Goal: Task Accomplishment & Management: Manage account settings

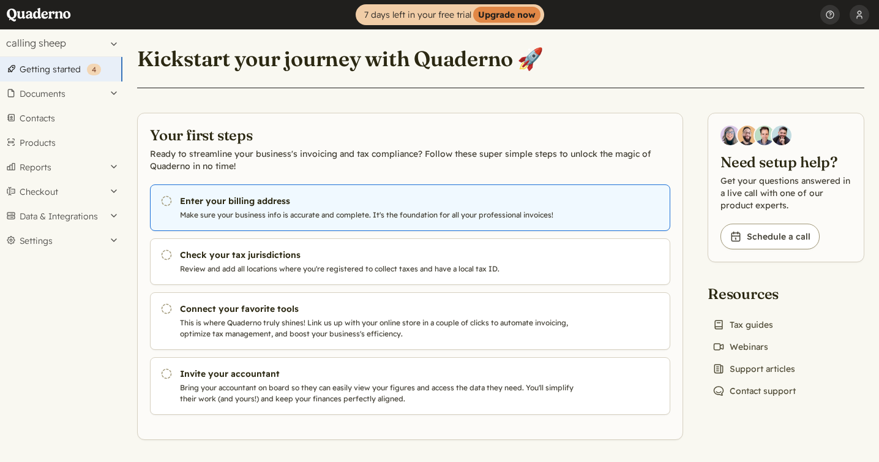
click at [244, 208] on link "Pending Enter your billing address Make sure your business info is accurate and…" at bounding box center [410, 207] width 520 height 47
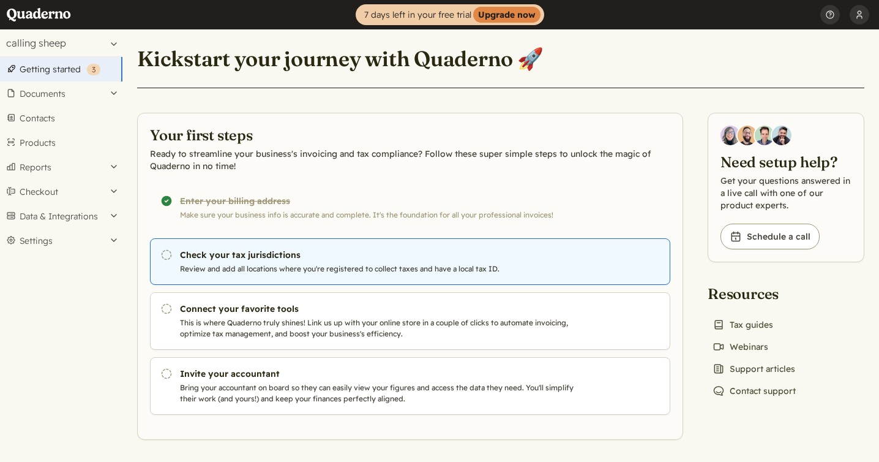
click at [416, 271] on p "Review and add all locations where you're registered to collect taxes and have …" at bounding box center [379, 268] width 398 height 11
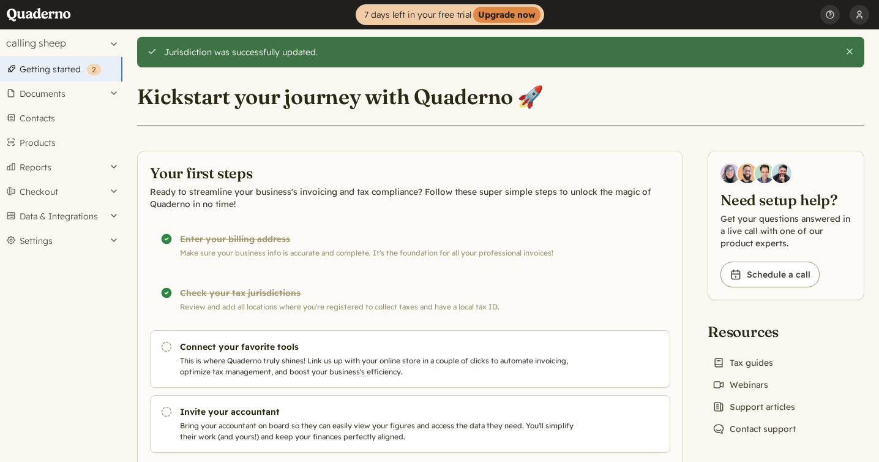
scroll to position [40, 0]
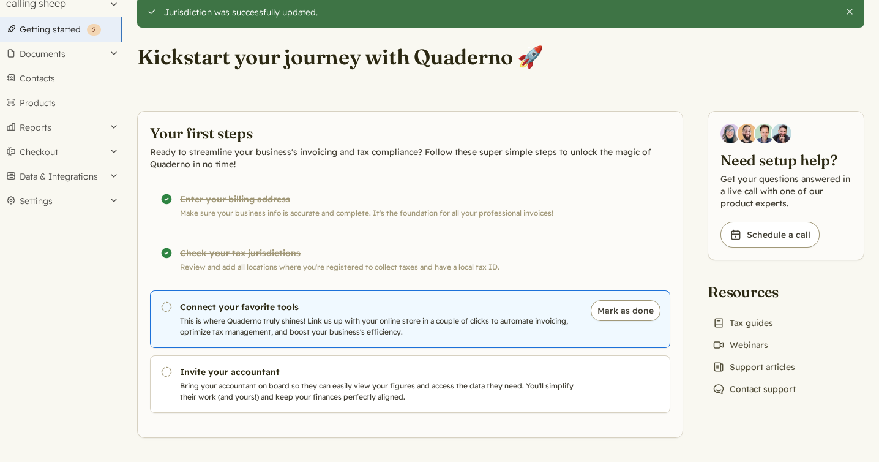
click at [364, 313] on link "Pending Connect your favorite tools This is where Quaderno truly shines! Link u…" at bounding box center [410, 319] width 520 height 58
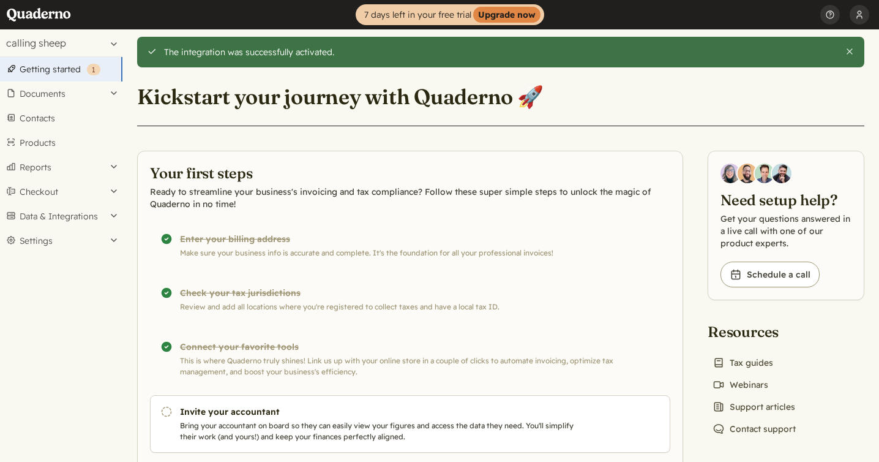
scroll to position [40, 0]
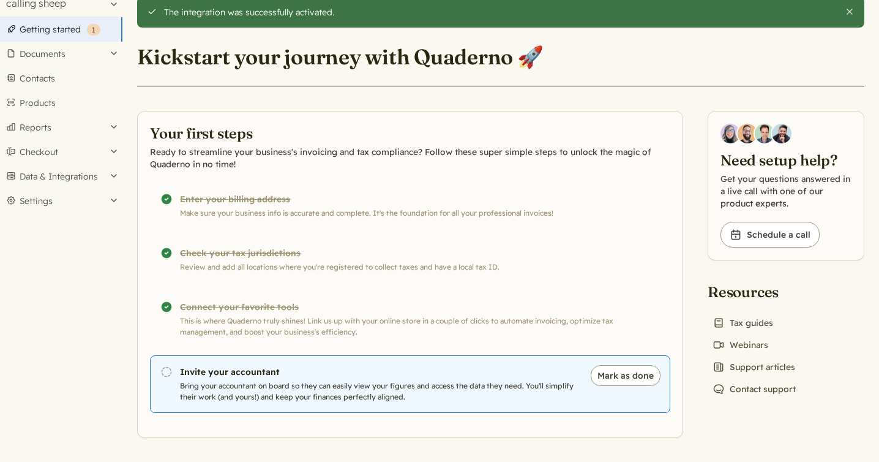
click at [281, 383] on p "Bring your accountant on board so they can easily view your figures and access …" at bounding box center [379, 391] width 398 height 22
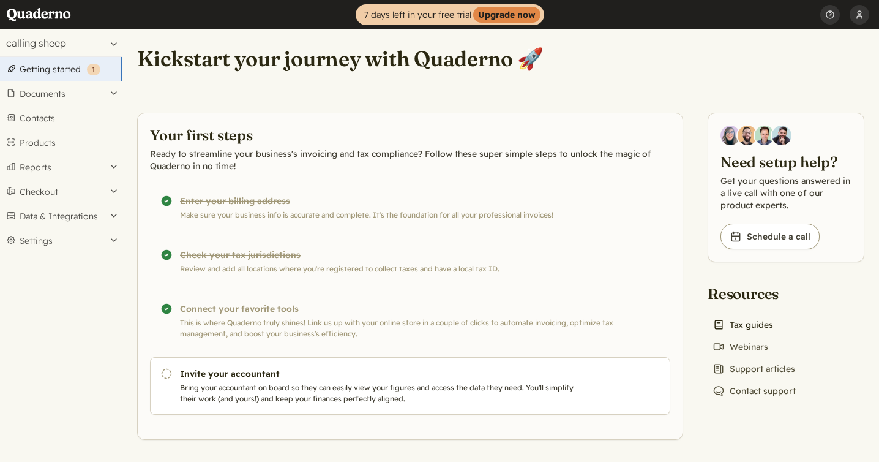
click at [738, 325] on link "Book icon Tax guides" at bounding box center [743, 324] width 70 height 17
click at [77, 91] on button "Documents" at bounding box center [61, 93] width 122 height 24
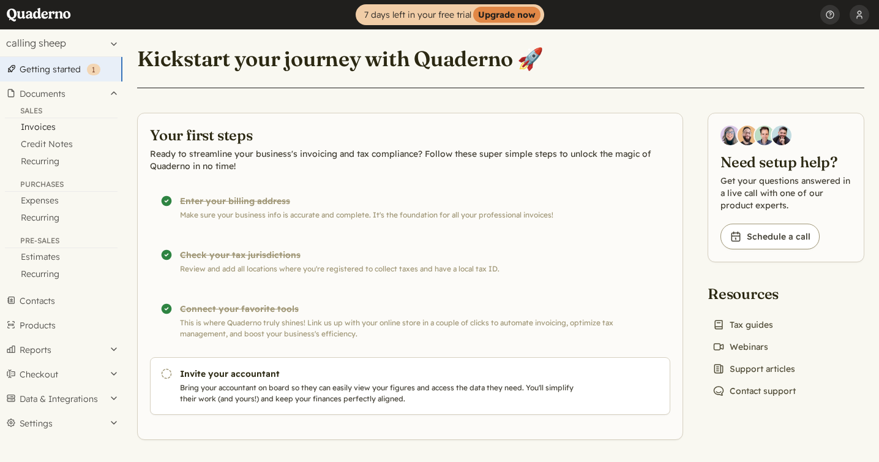
click at [48, 127] on link "Invoices" at bounding box center [61, 126] width 122 height 17
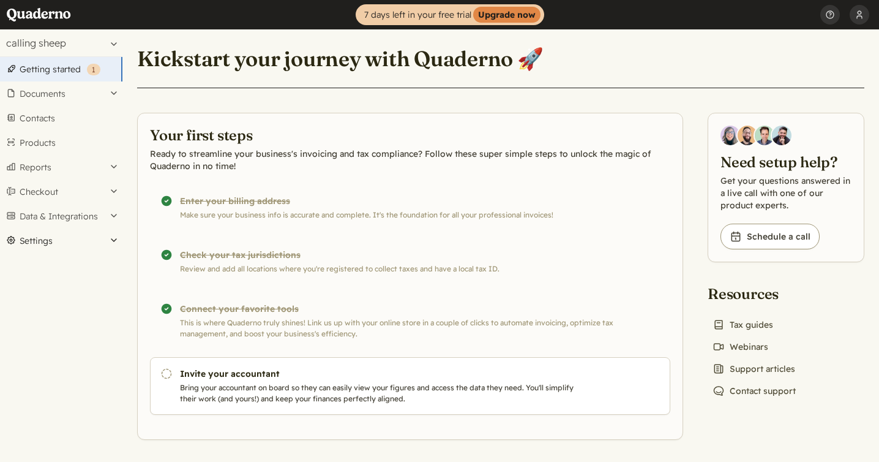
click at [51, 234] on button "Settings" at bounding box center [61, 240] width 122 height 24
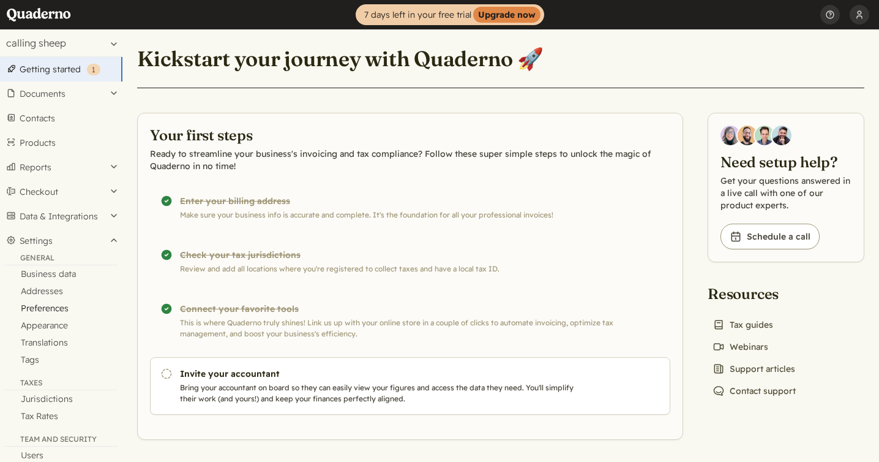
click at [56, 305] on link "Preferences" at bounding box center [61, 307] width 122 height 17
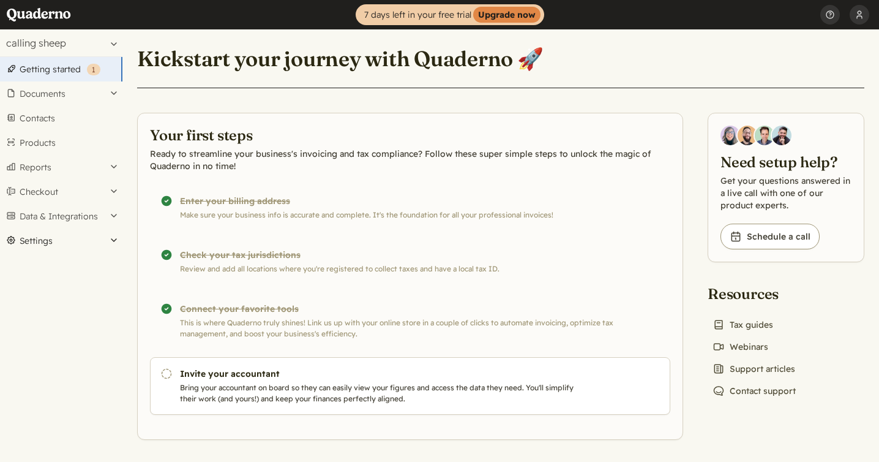
click at [83, 233] on button "Settings" at bounding box center [61, 240] width 122 height 24
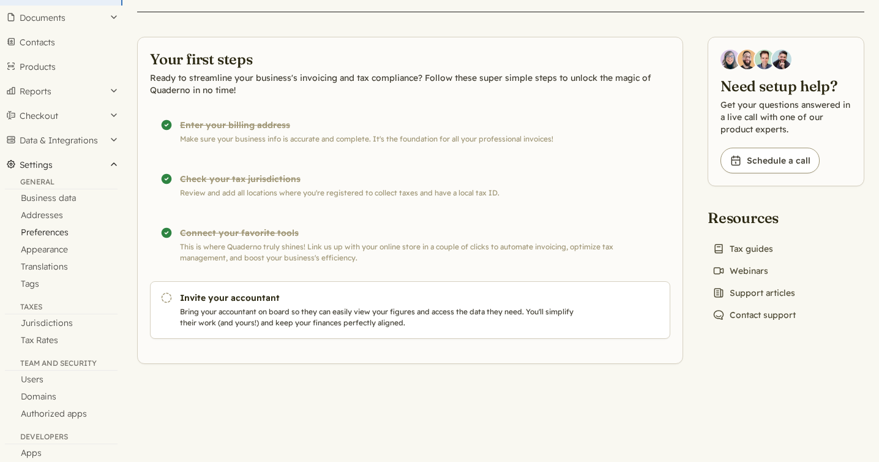
scroll to position [77, 0]
click at [70, 247] on link "Appearance" at bounding box center [61, 248] width 122 height 17
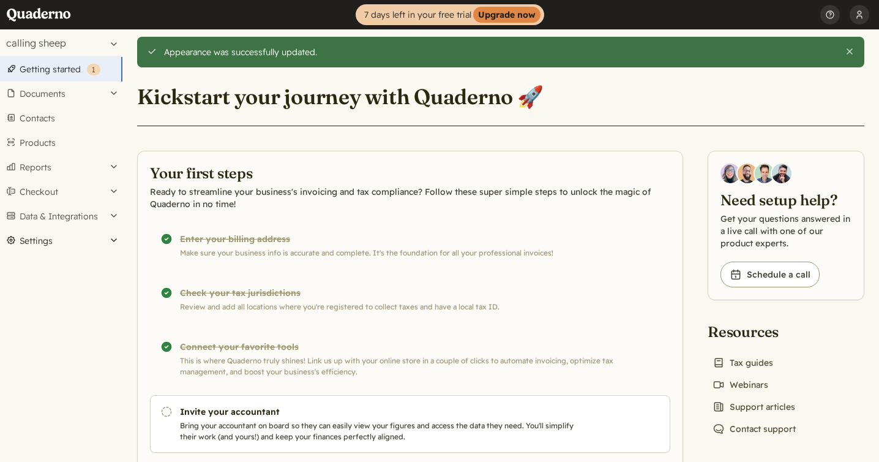
click at [46, 243] on button "Settings" at bounding box center [61, 240] width 122 height 24
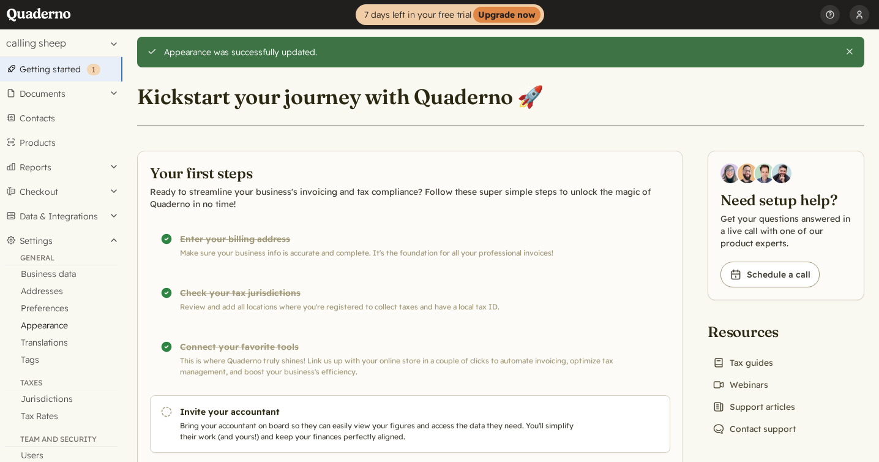
click at [53, 327] on link "Appearance" at bounding box center [61, 325] width 122 height 17
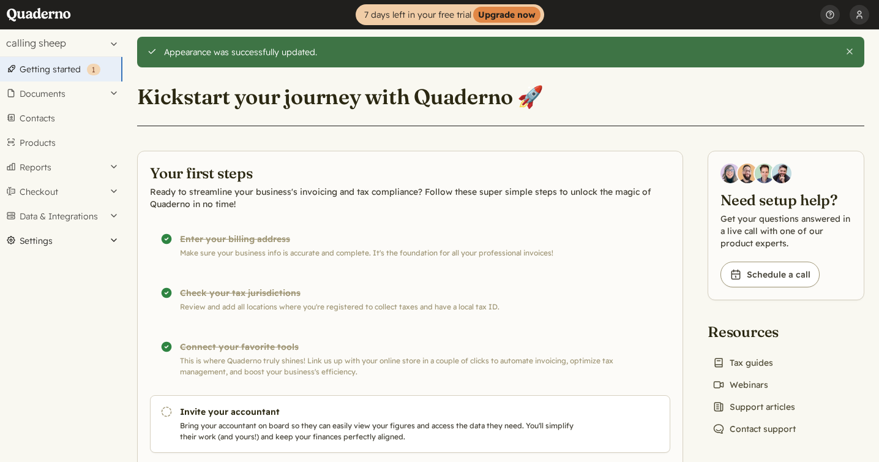
click at [98, 243] on button "Settings" at bounding box center [61, 240] width 122 height 24
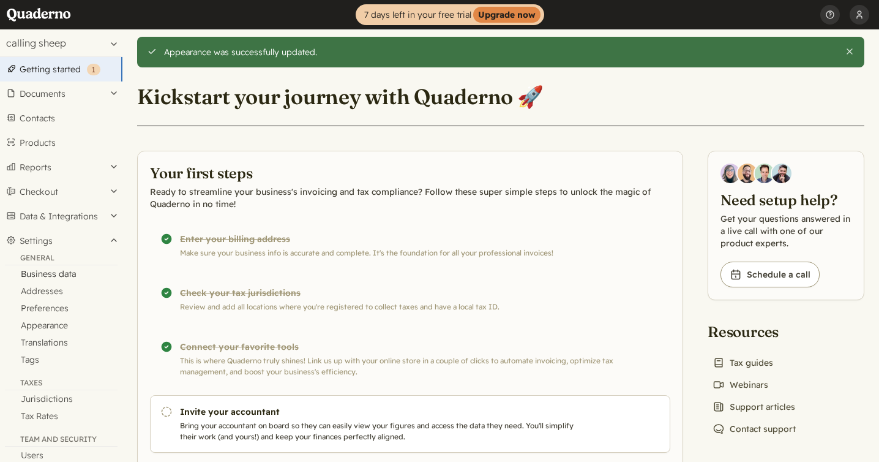
click at [62, 273] on link "Business data" at bounding box center [61, 273] width 122 height 17
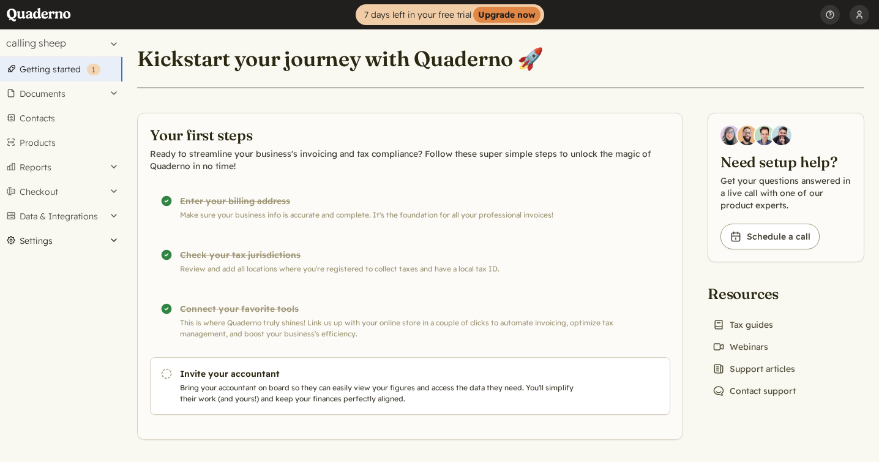
click at [49, 237] on button "Settings" at bounding box center [61, 240] width 122 height 24
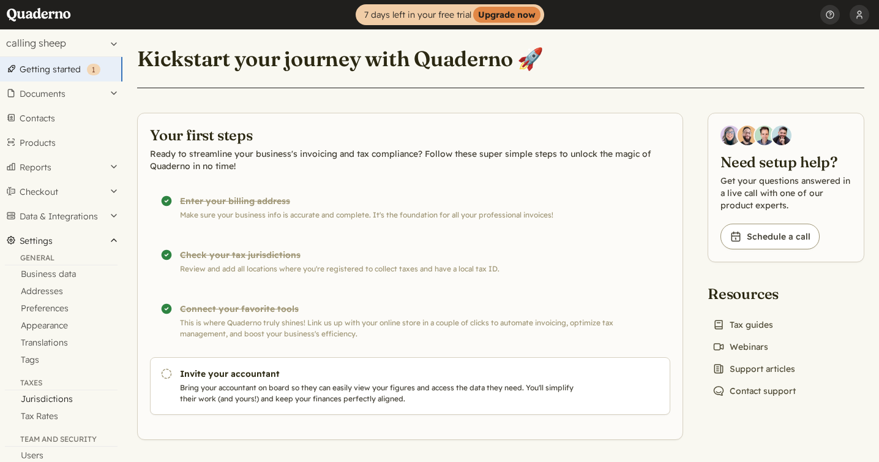
scroll to position [128, 0]
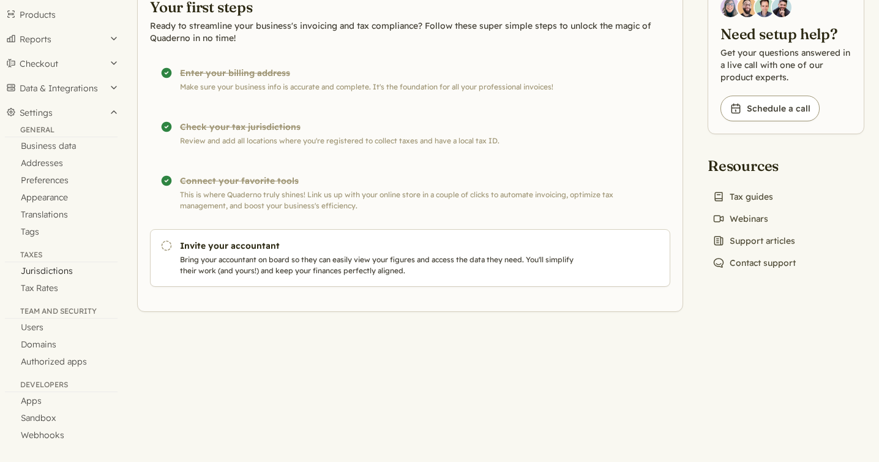
click at [64, 272] on link "Jurisdictions" at bounding box center [61, 270] width 122 height 17
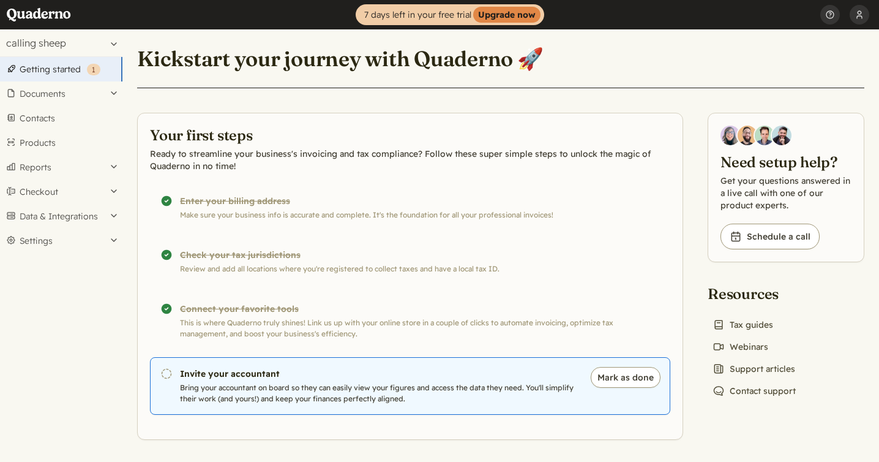
scroll to position [2, 0]
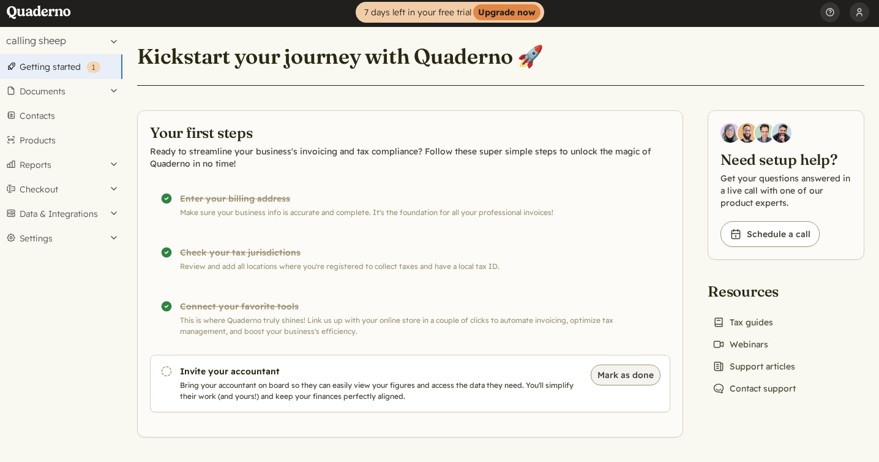
click at [645, 379] on button "Mark as done" at bounding box center [626, 374] width 70 height 21
